Goal: Task Accomplishment & Management: Use online tool/utility

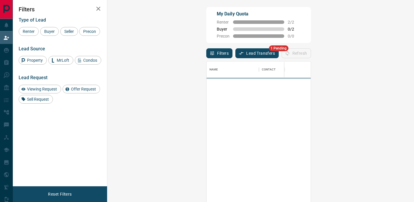
scroll to position [152, 294]
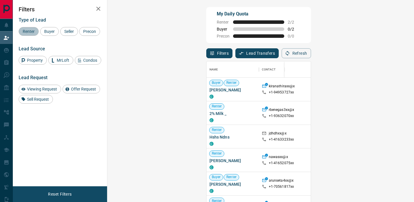
click at [28, 30] on span "Renter" at bounding box center [29, 31] width 16 height 5
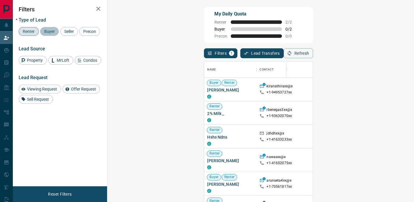
click at [54, 28] on div "Buyer" at bounding box center [49, 31] width 19 height 9
click at [207, 86] on div "Buyer Renter" at bounding box center [230, 83] width 47 height 6
click at [260, 91] on div "+1- 94953727xx" at bounding box center [280, 92] width 41 height 5
click at [338, 92] on div at bounding box center [351, 89] width 26 height 23
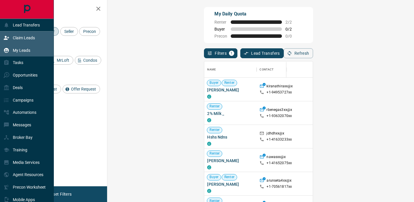
click at [33, 47] on div "My Leads" at bounding box center [27, 50] width 54 height 13
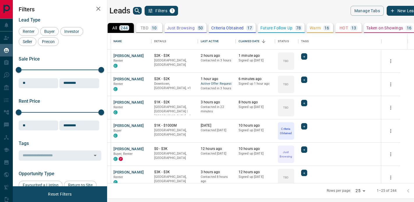
scroll to position [150, 304]
click at [162, 25] on button "TBD 10" at bounding box center [149, 28] width 26 height 10
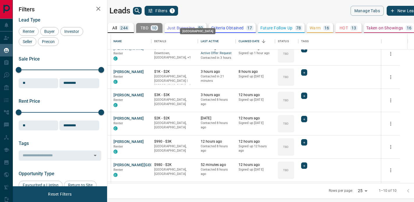
scroll to position [99, 0]
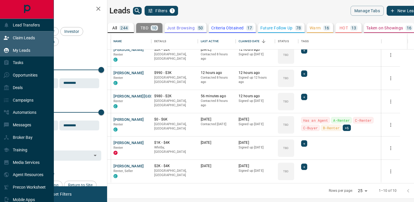
click at [19, 39] on p "Claim Leads" at bounding box center [24, 37] width 22 height 5
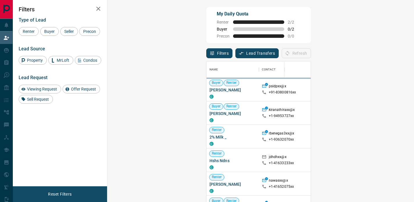
scroll to position [152, 294]
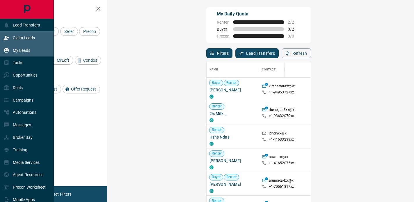
click at [16, 48] on p "My Leads" at bounding box center [21, 50] width 17 height 5
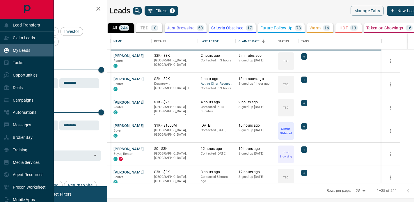
scroll to position [150, 304]
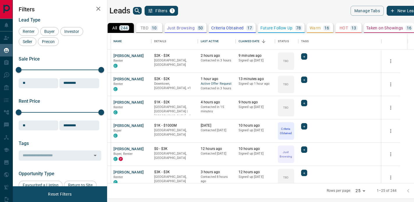
click at [348, 28] on p "HOT" at bounding box center [344, 28] width 8 height 4
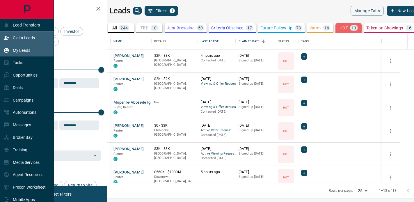
click at [30, 37] on p "Claim Leads" at bounding box center [24, 37] width 22 height 5
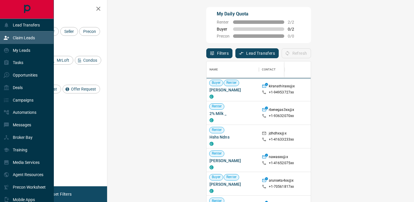
scroll to position [152, 294]
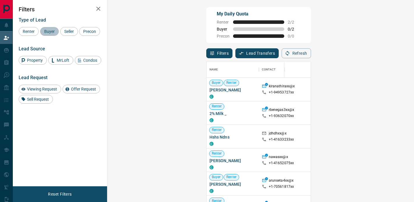
click at [51, 33] on span "Buyer" at bounding box center [49, 31] width 15 height 5
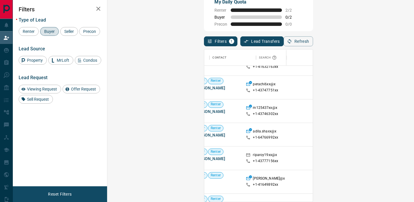
scroll to position [2282, 0]
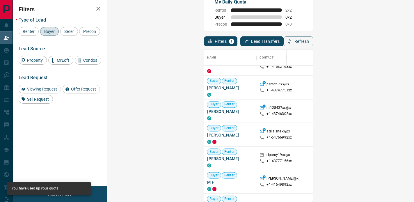
click at [370, 152] on div "[GEOGRAPHIC_DATA], [GEOGRAPHIC_DATA]" at bounding box center [393, 158] width 47 height 23
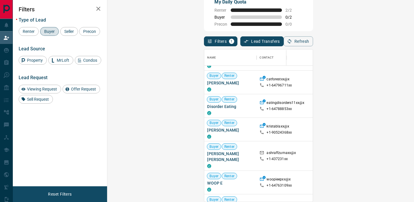
scroll to position [2516, 0]
